Goal: Find specific page/section: Find specific page/section

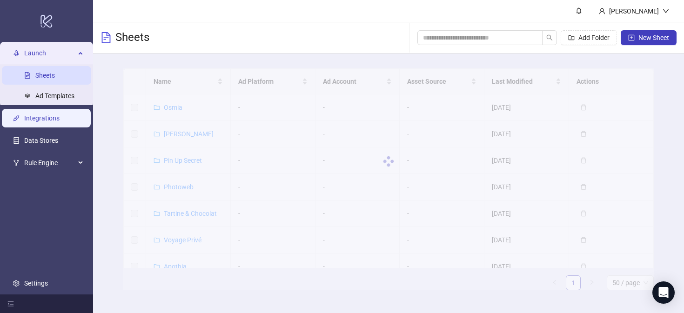
click at [50, 122] on link "Integrations" at bounding box center [41, 117] width 35 height 7
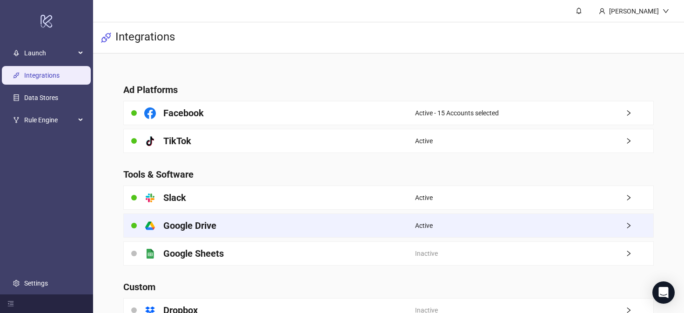
scroll to position [20, 0]
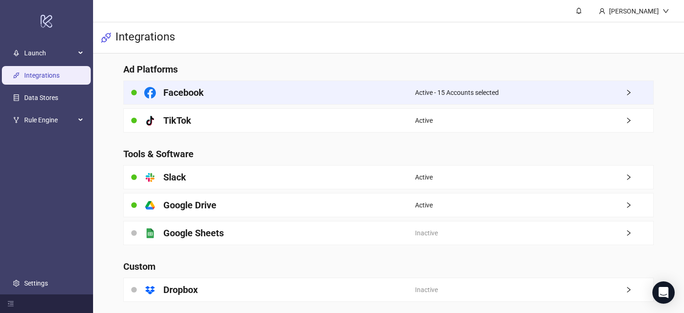
click at [198, 99] on div "Facebook" at bounding box center [269, 92] width 291 height 23
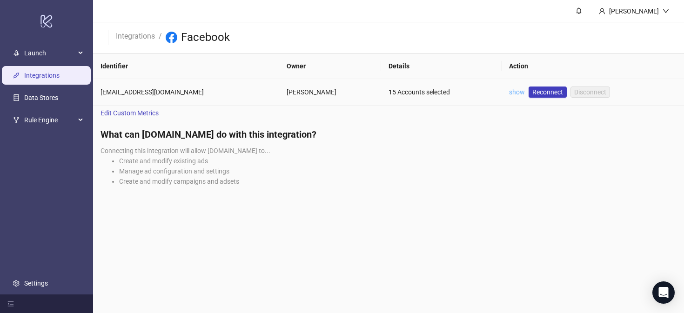
click at [509, 91] on link "show" at bounding box center [517, 91] width 16 height 7
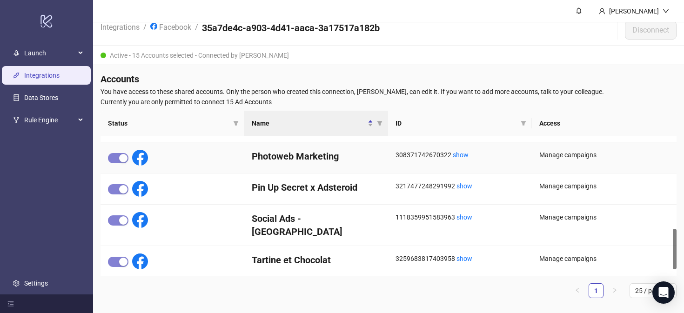
scroll to position [315, 0]
click at [638, 291] on span "25 / page" at bounding box center [653, 291] width 36 height 14
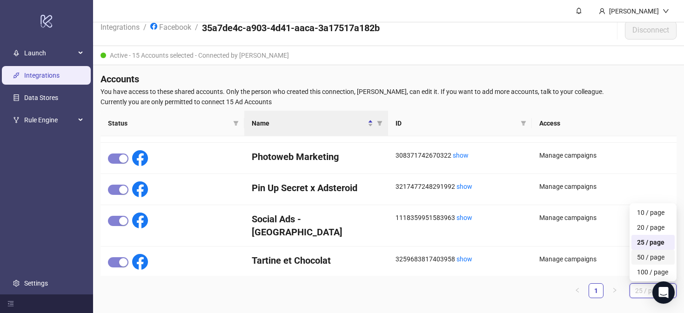
click at [638, 258] on div "50 / page" at bounding box center [653, 257] width 32 height 10
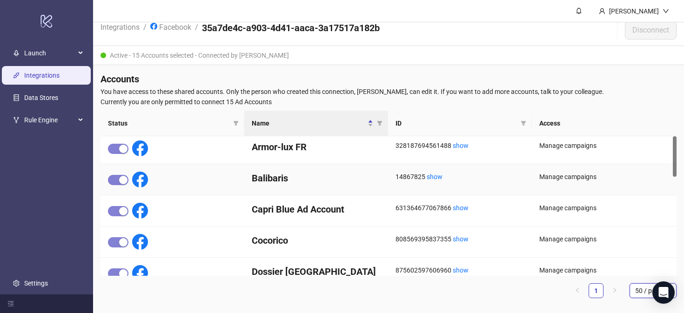
scroll to position [0, 0]
